Goal: Information Seeking & Learning: Learn about a topic

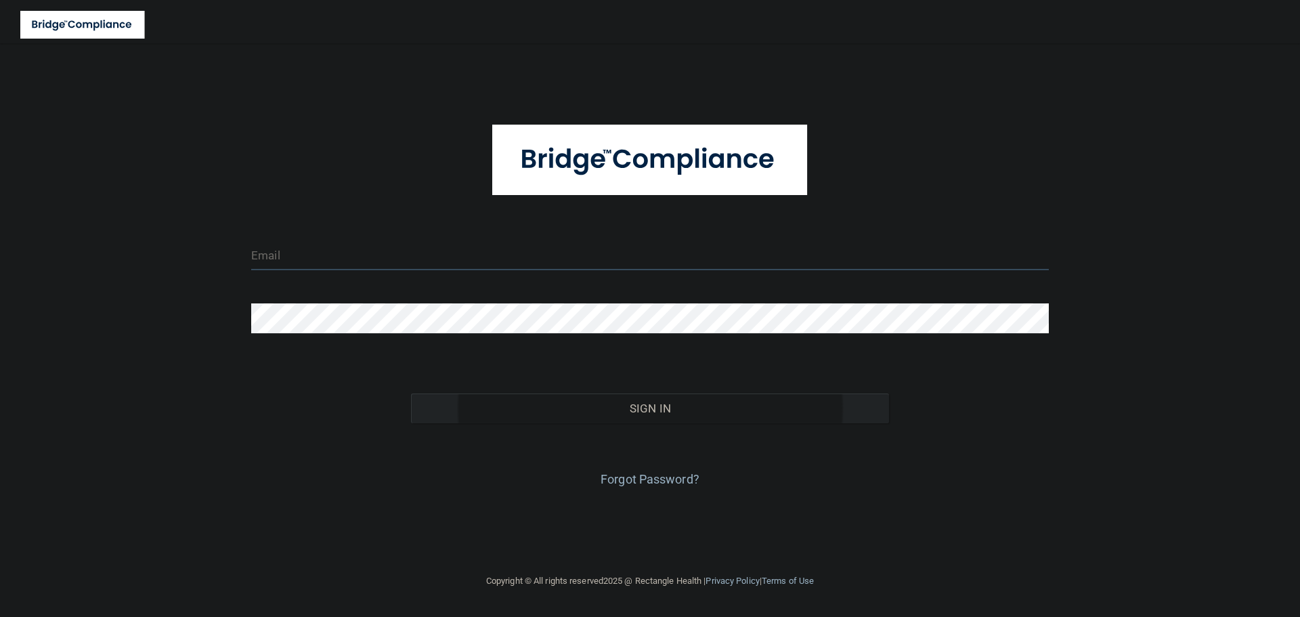
type input "[EMAIL_ADDRESS][DOMAIN_NAME]"
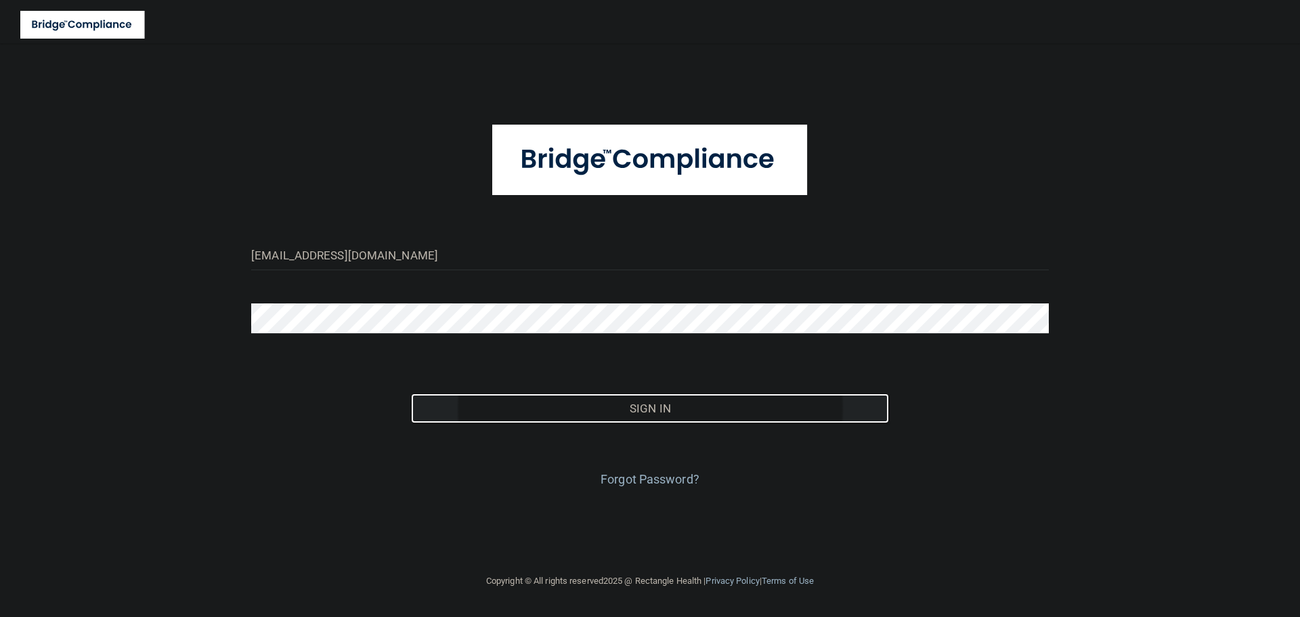
click at [626, 406] on button "Sign In" at bounding box center [650, 408] width 479 height 30
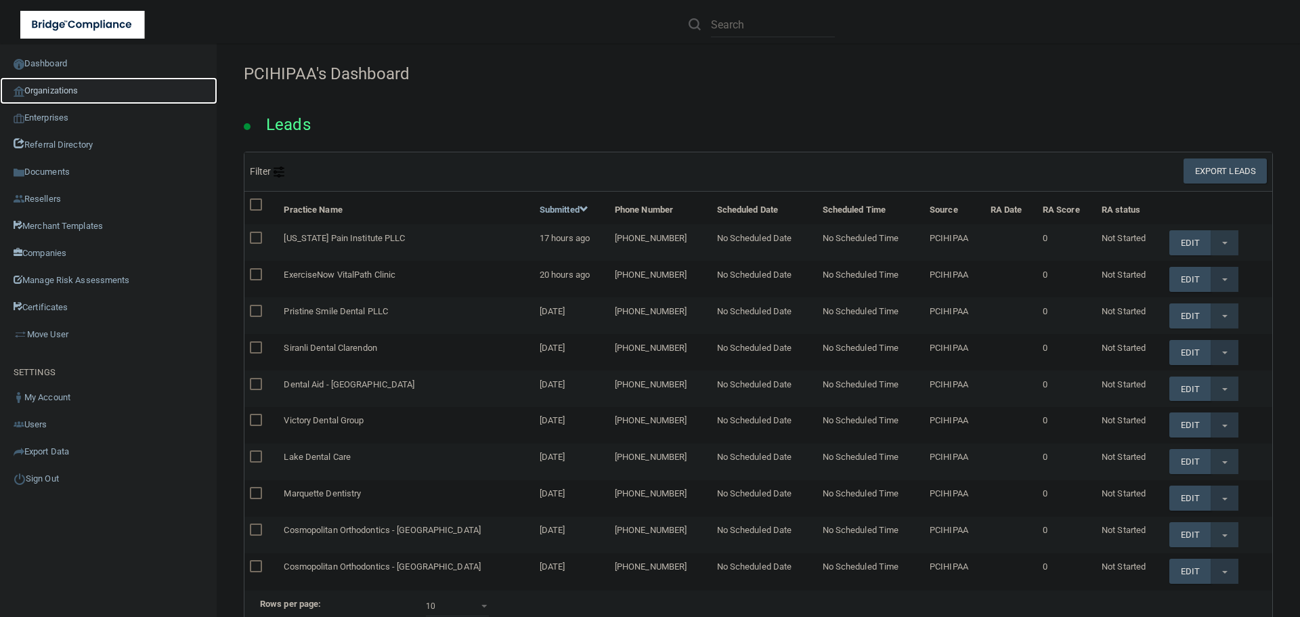
click at [68, 92] on link "Organizations" at bounding box center [108, 90] width 217 height 27
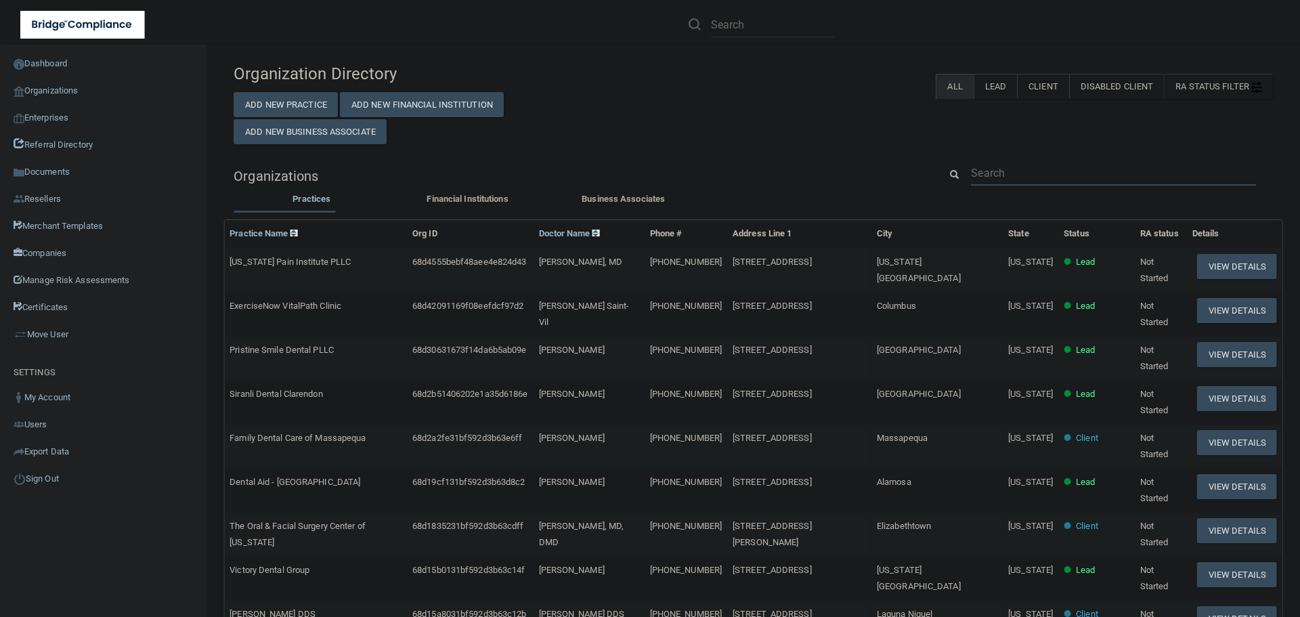
click at [1003, 171] on input "text" at bounding box center [1113, 172] width 285 height 25
paste input "[EMAIL_ADDRESS][DOMAIN_NAME]"
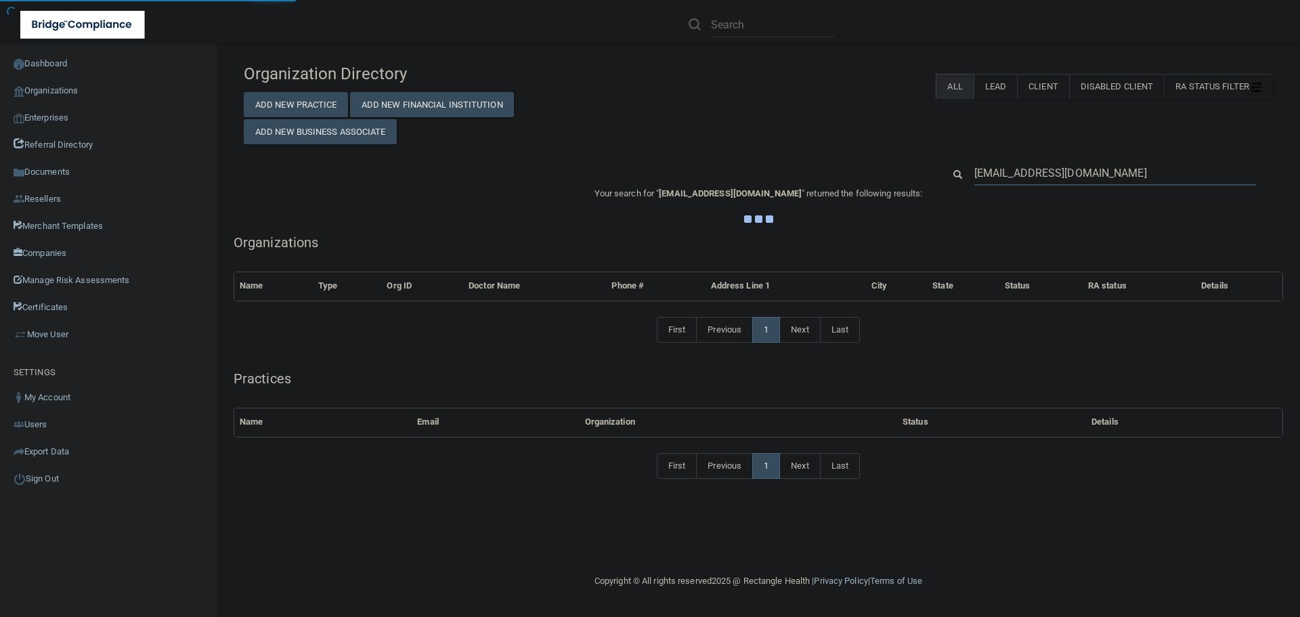
type input "[EMAIL_ADDRESS][DOMAIN_NAME]"
click at [688, 91] on div "RA Status Filter Clear Filter Incomplete Not Started Complete All Lead Client D…" at bounding box center [933, 86] width 679 height 25
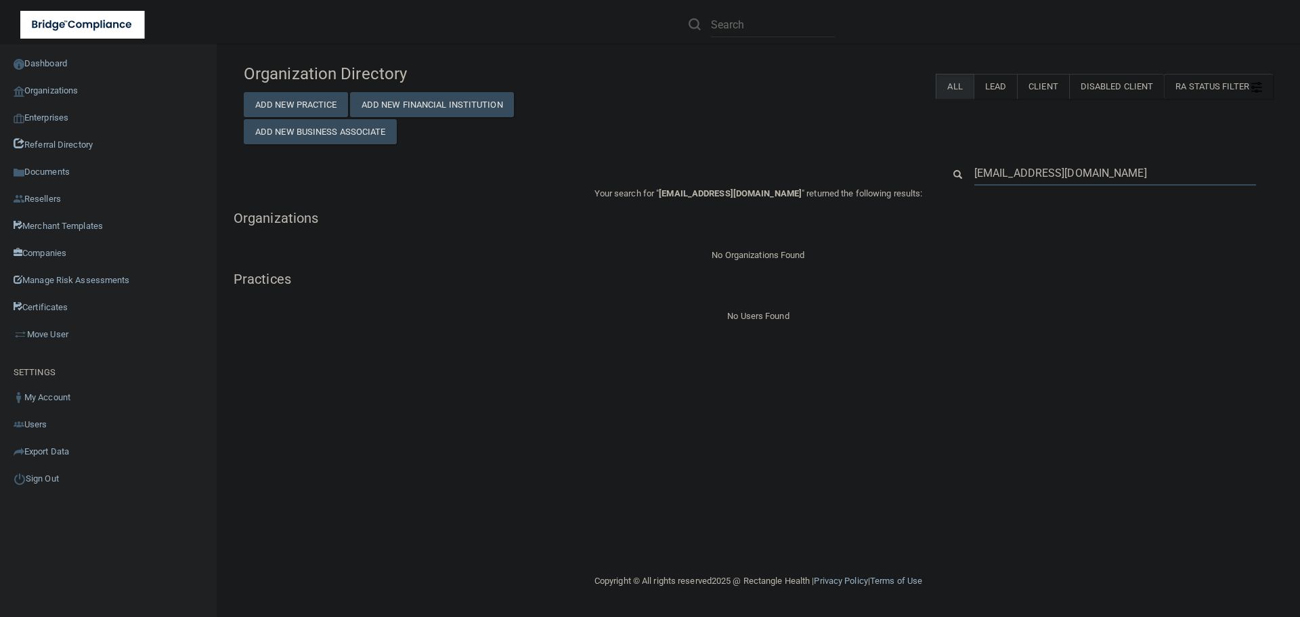
click at [1064, 163] on input "[EMAIL_ADDRESS][DOMAIN_NAME]" at bounding box center [1115, 172] width 282 height 25
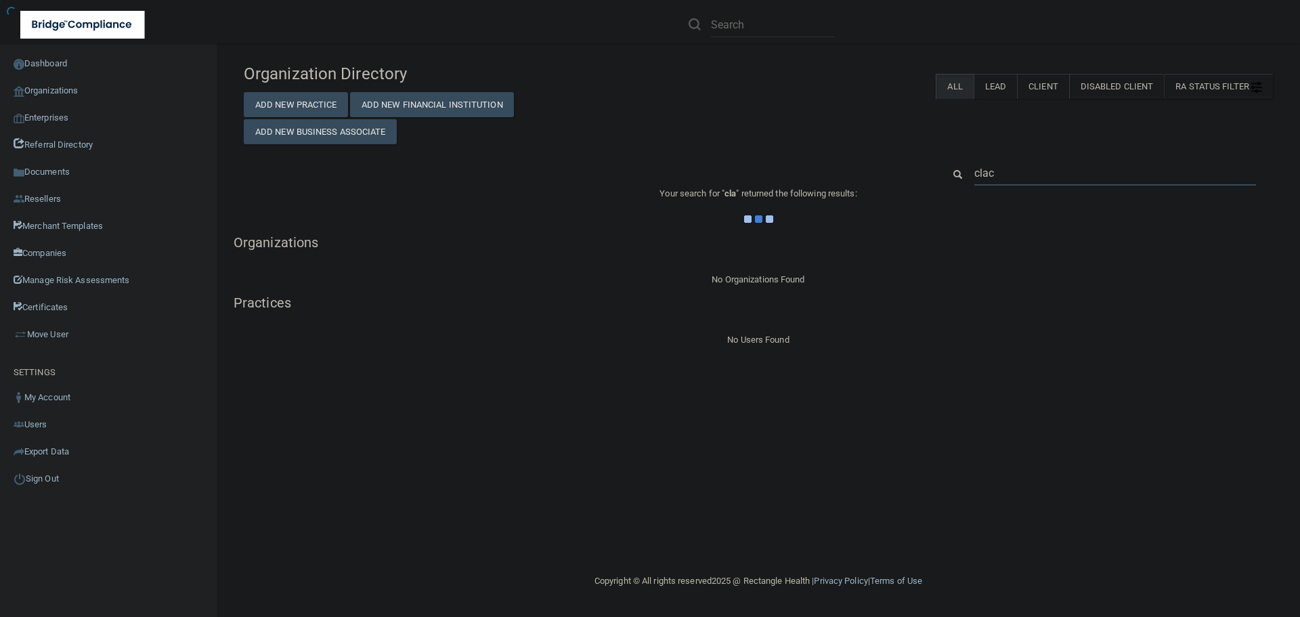
type input "clacy"
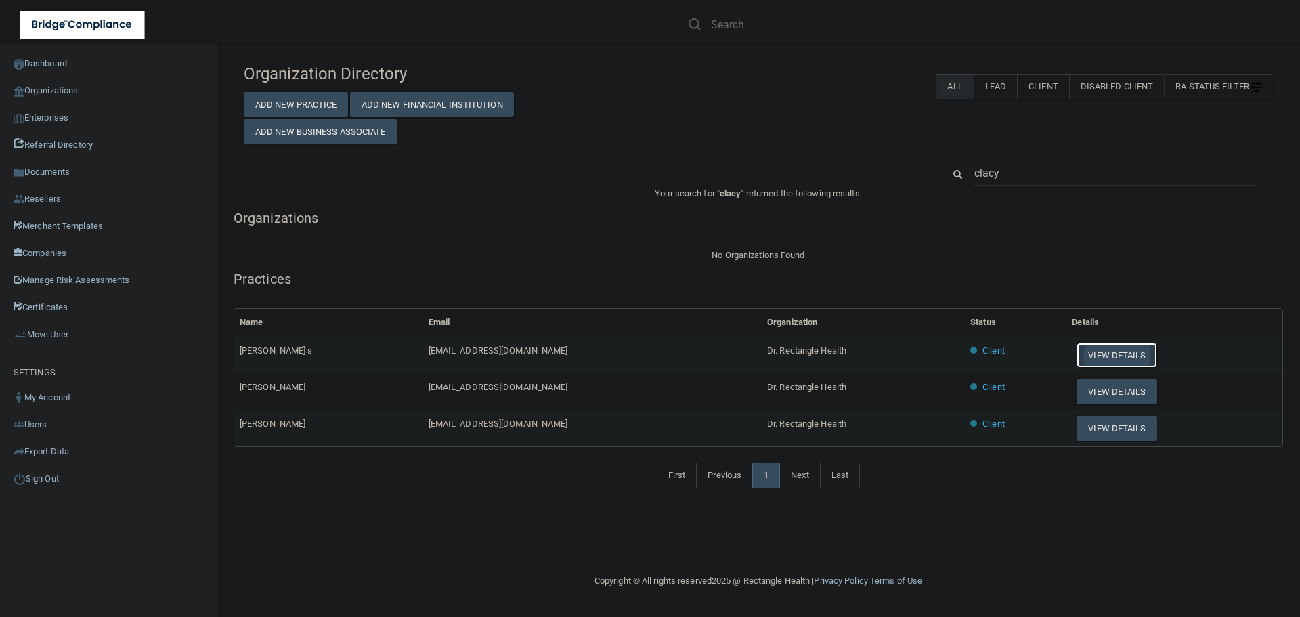
click at [1081, 361] on button "View Details" at bounding box center [1117, 355] width 80 height 25
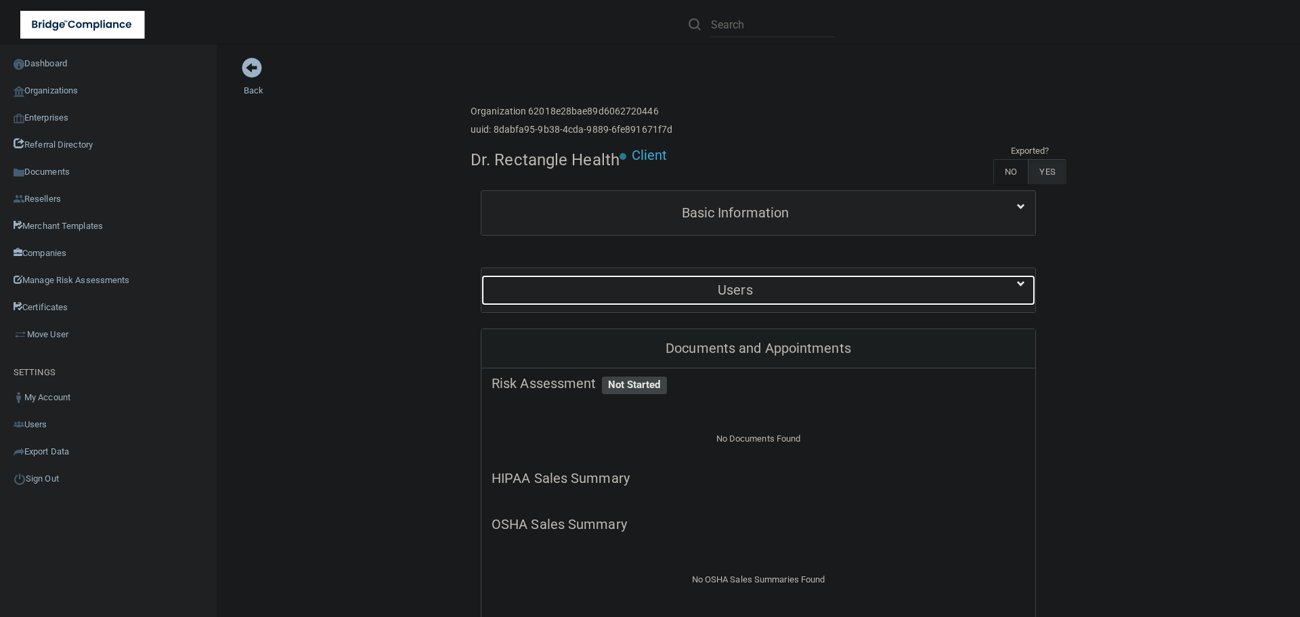
click at [756, 294] on h5 "Users" at bounding box center [736, 289] width 488 height 15
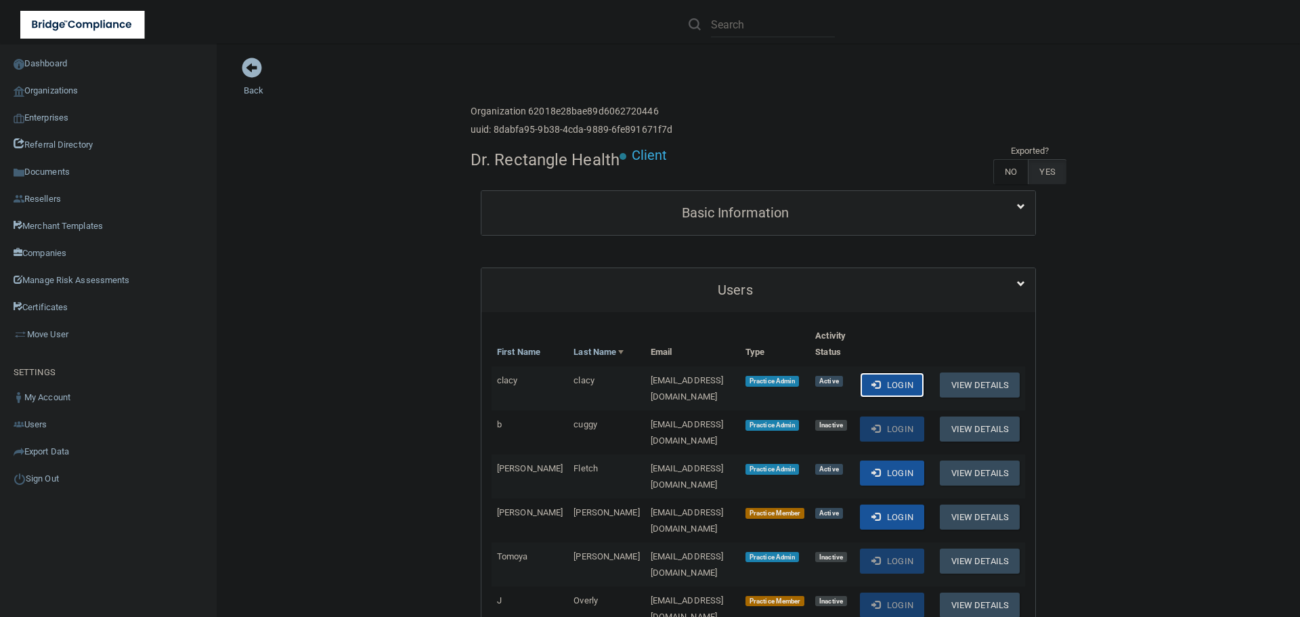
click at [889, 388] on button "Login" at bounding box center [892, 384] width 64 height 25
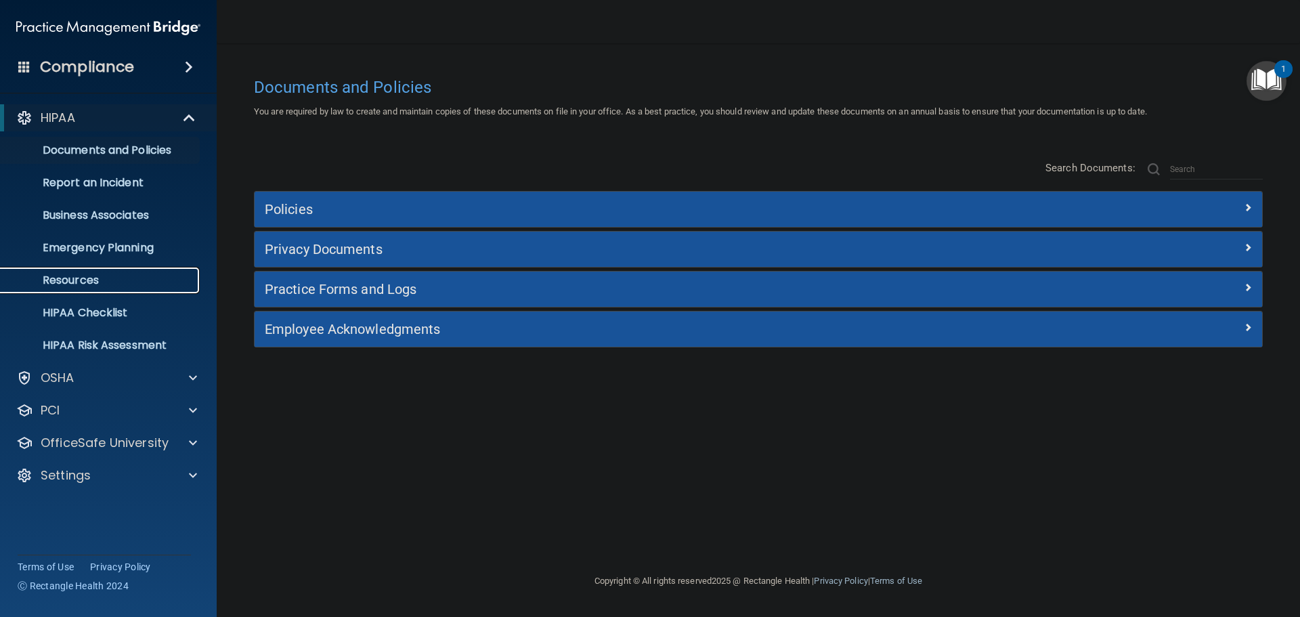
click at [97, 278] on p "Resources" at bounding box center [101, 281] width 185 height 14
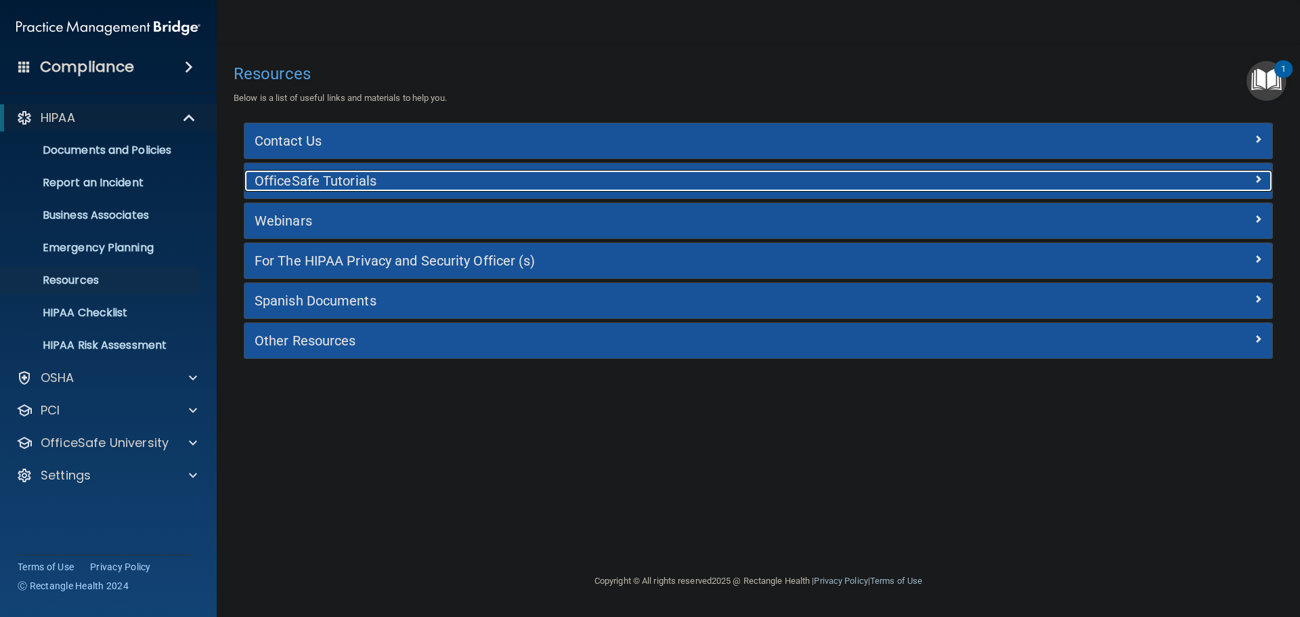
click at [320, 184] on h5 "OfficeSafe Tutorials" at bounding box center [630, 180] width 751 height 15
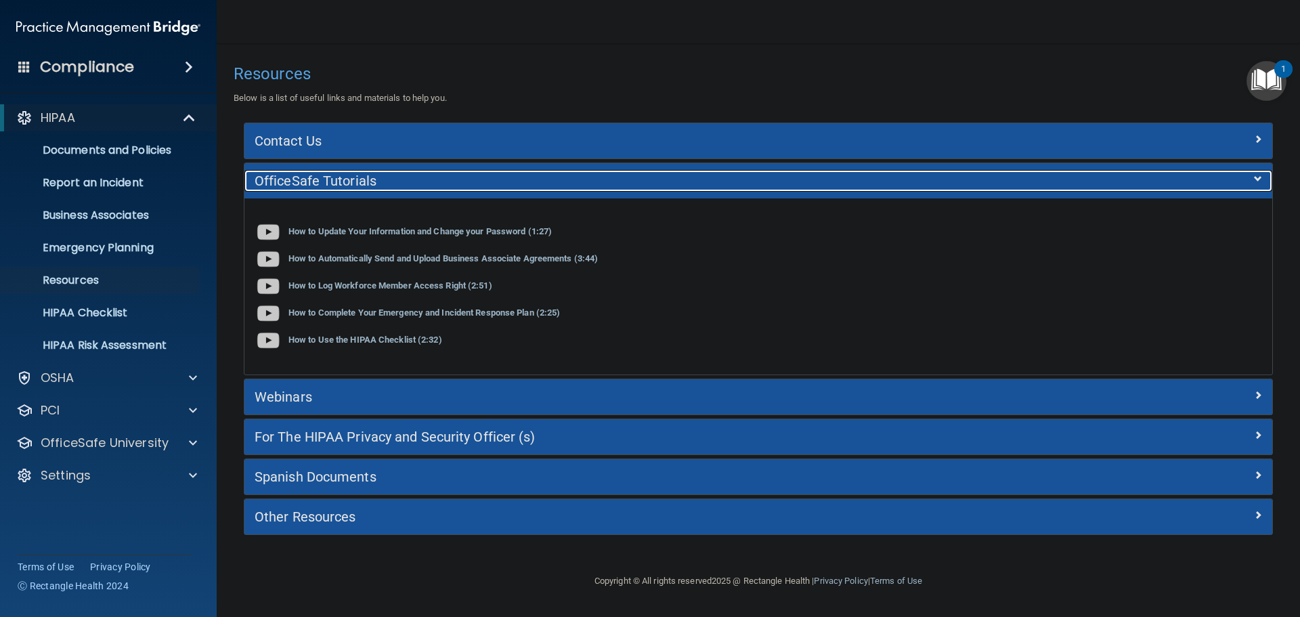
click at [320, 184] on h5 "OfficeSafe Tutorials" at bounding box center [630, 180] width 751 height 15
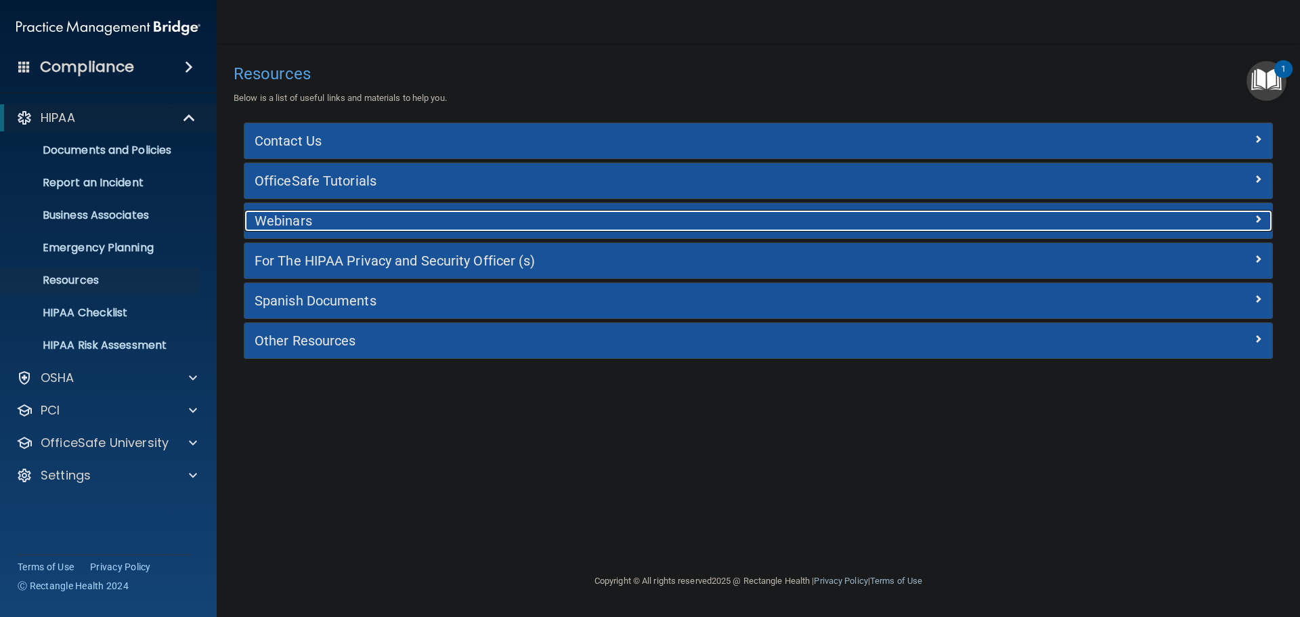
click at [325, 214] on h5 "Webinars" at bounding box center [630, 220] width 751 height 15
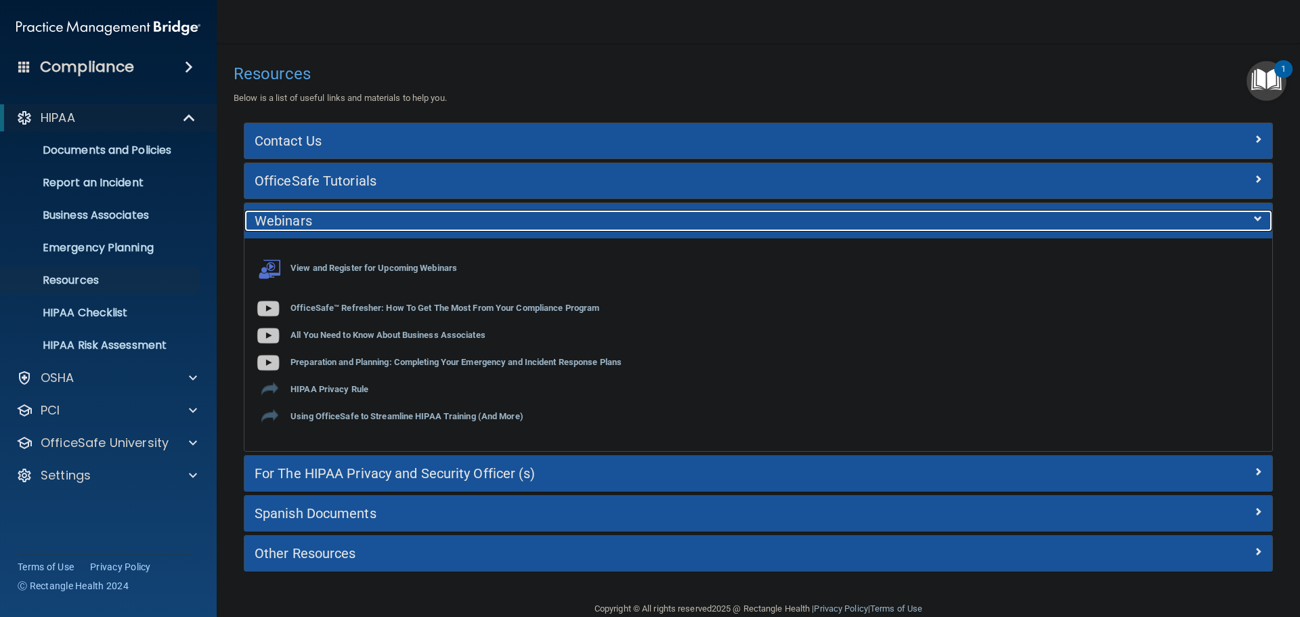
click at [325, 214] on h5 "Webinars" at bounding box center [630, 220] width 751 height 15
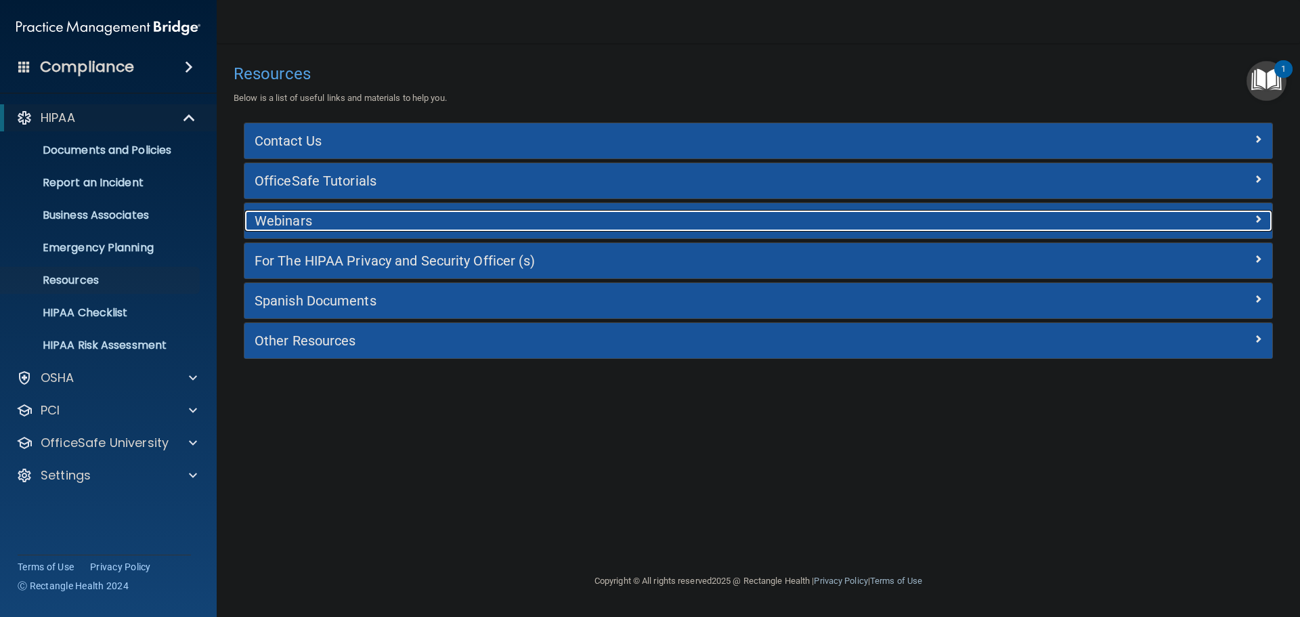
click at [325, 214] on h5 "Webinars" at bounding box center [630, 220] width 751 height 15
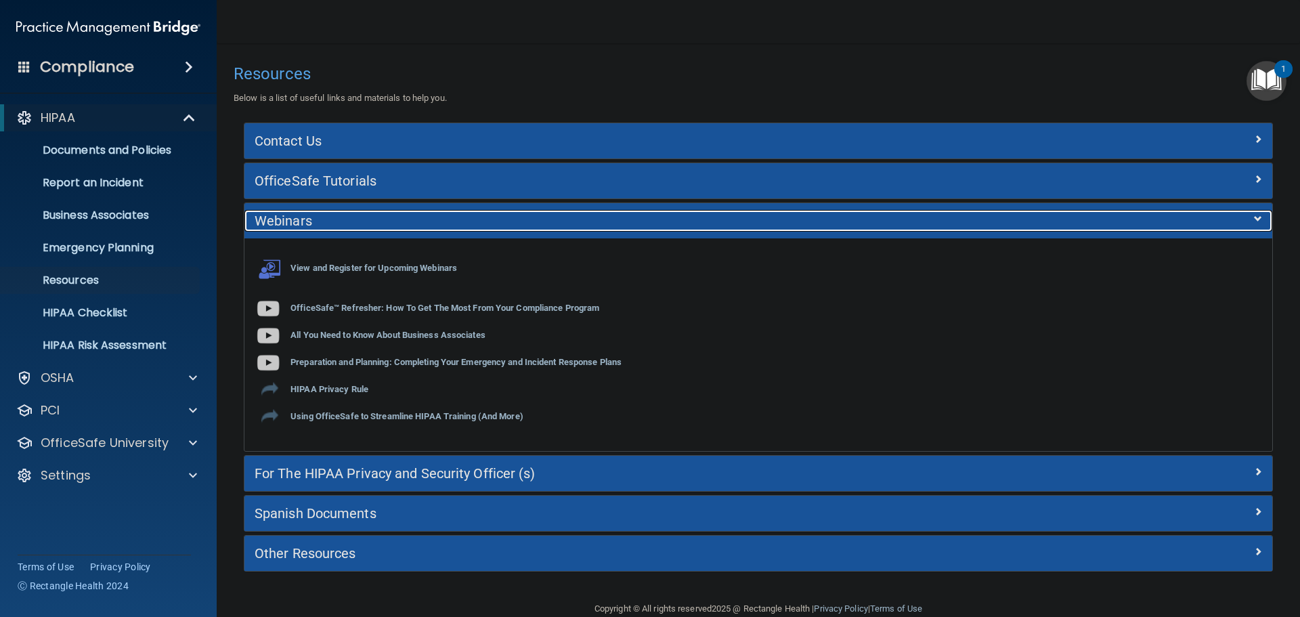
click at [327, 221] on h5 "Webinars" at bounding box center [630, 220] width 751 height 15
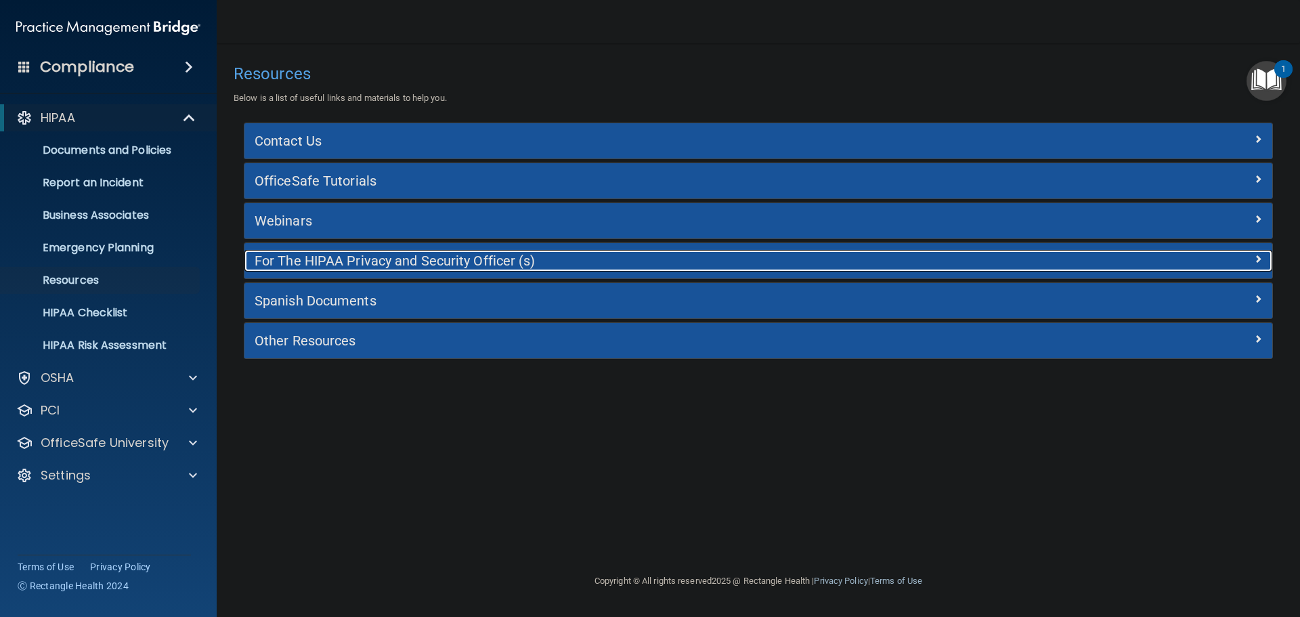
click at [339, 255] on h5 "For The HIPAA Privacy and Security Officer (s)" at bounding box center [630, 260] width 751 height 15
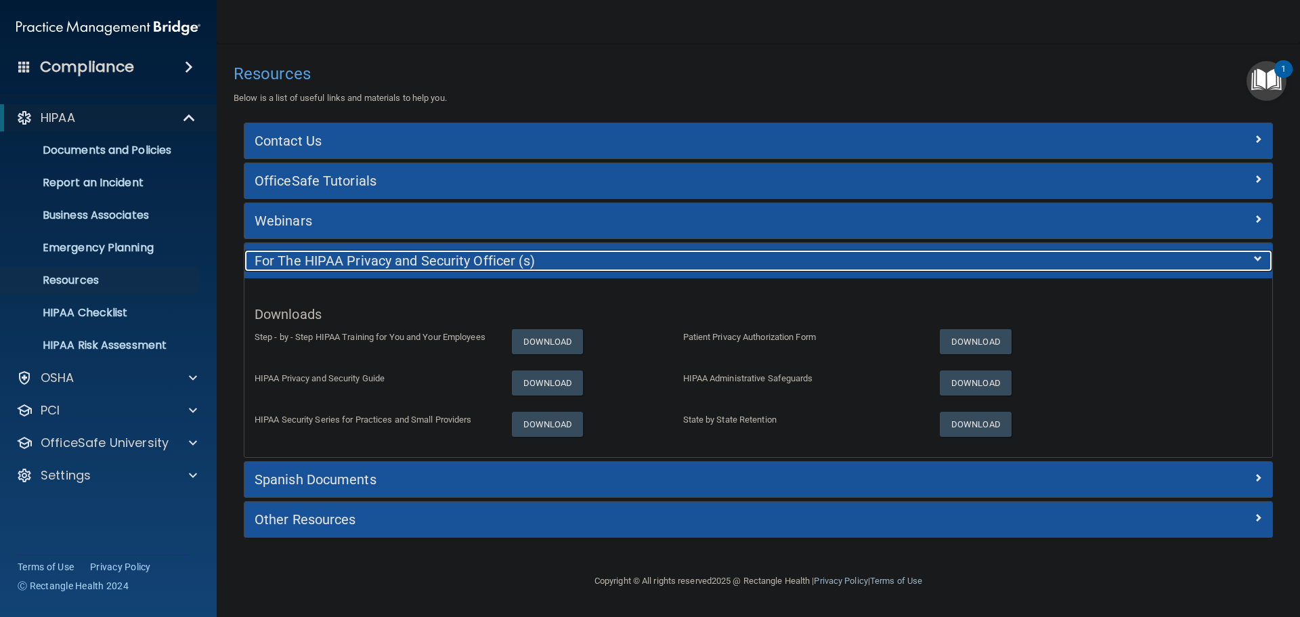
click at [339, 255] on h5 "For The HIPAA Privacy and Security Officer (s)" at bounding box center [630, 260] width 751 height 15
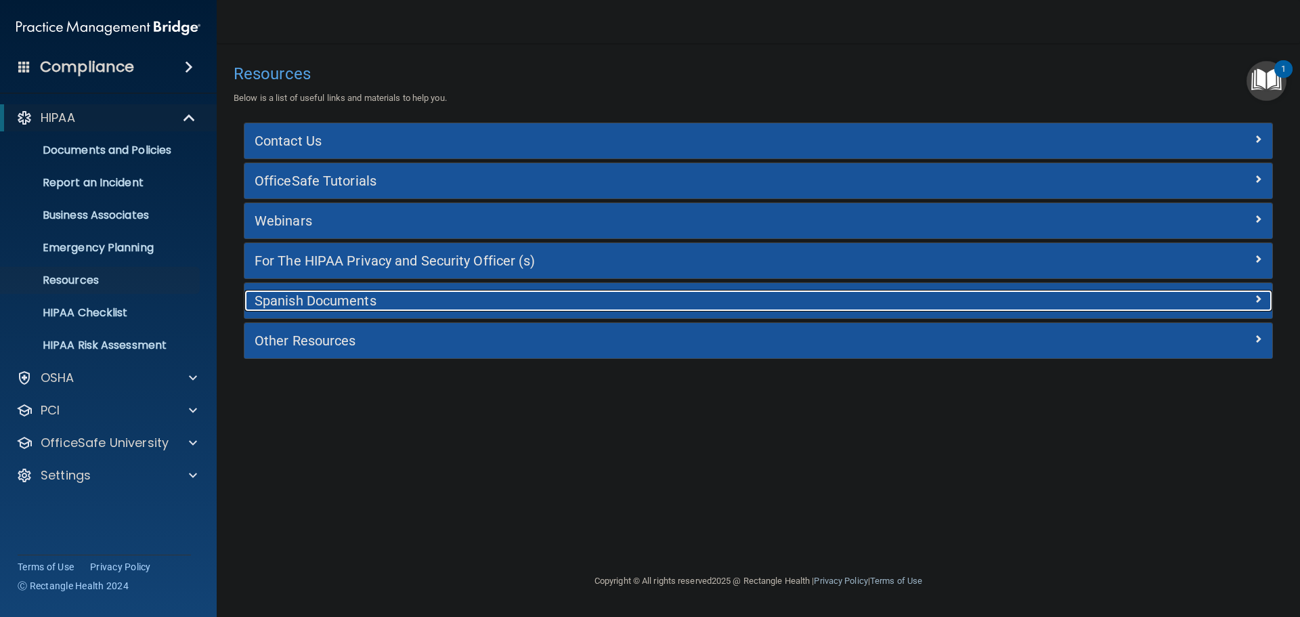
click at [345, 295] on h5 "Spanish Documents" at bounding box center [630, 300] width 751 height 15
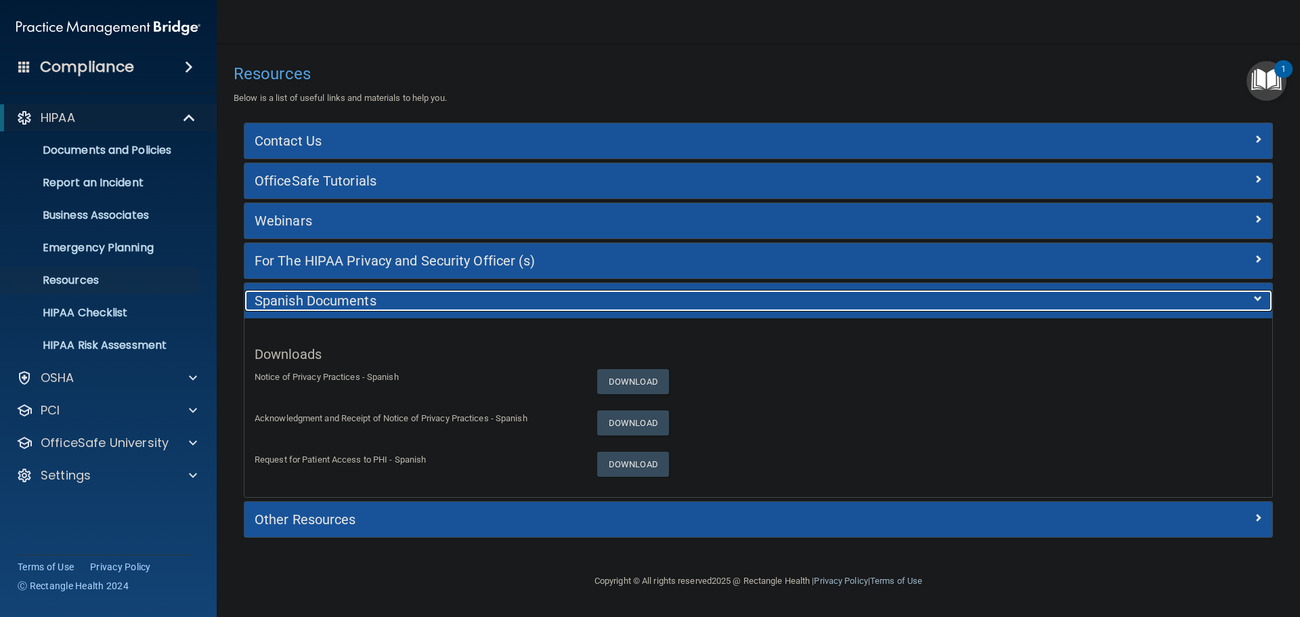
click at [345, 295] on h5 "Spanish Documents" at bounding box center [630, 300] width 751 height 15
